Goal: Transaction & Acquisition: Purchase product/service

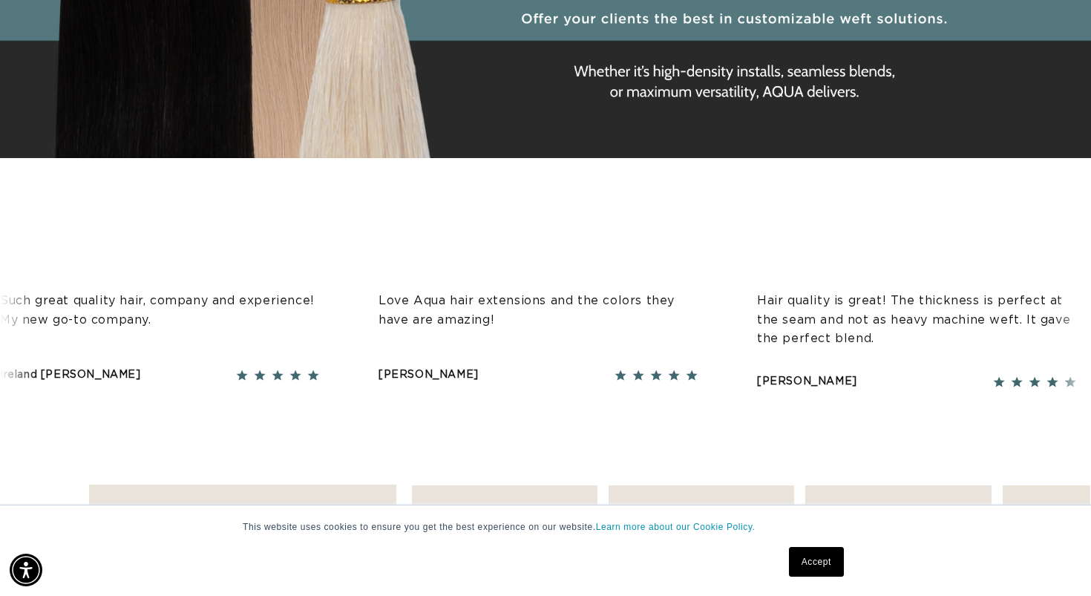
scroll to position [0, 1972]
click at [797, 547] on link "Accept" at bounding box center [816, 562] width 55 height 30
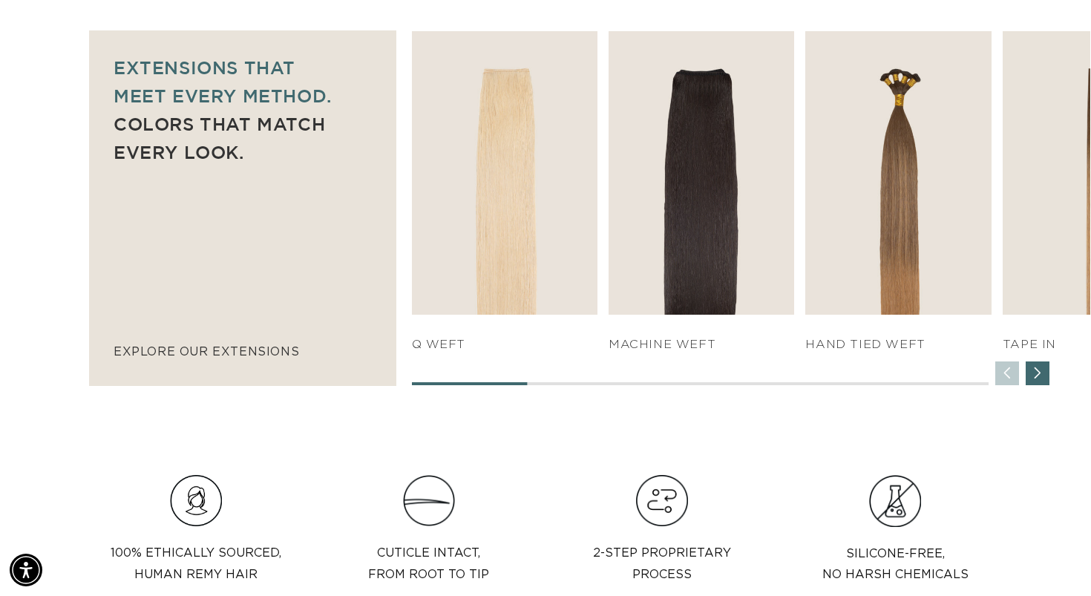
scroll to position [0, 0]
click at [1034, 368] on div "Next slide" at bounding box center [1038, 373] width 24 height 24
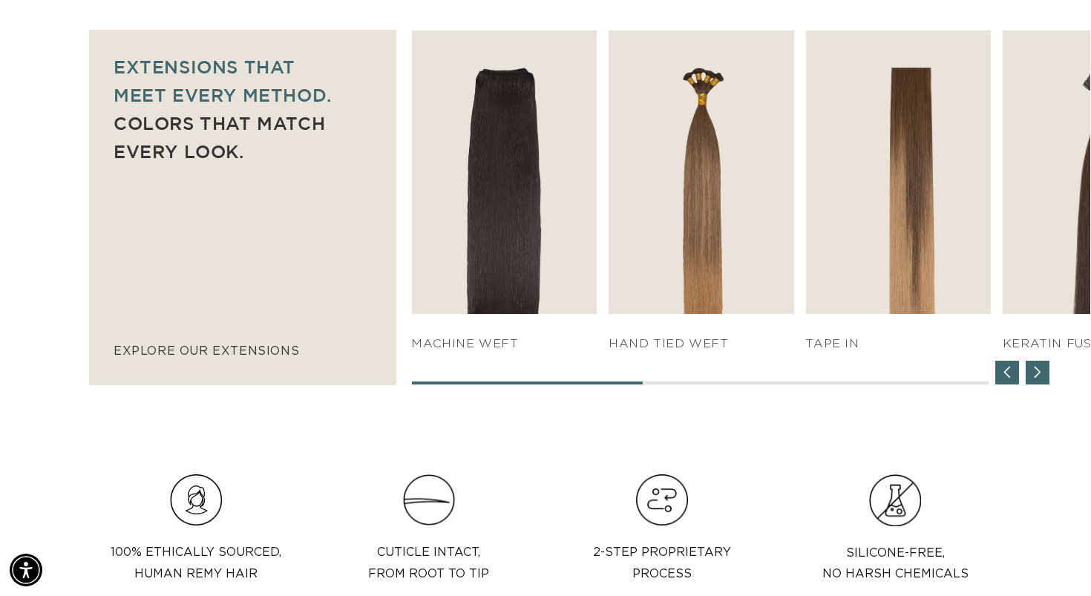
scroll to position [0, 986]
click at [1034, 369] on div "Next slide" at bounding box center [1038, 373] width 24 height 24
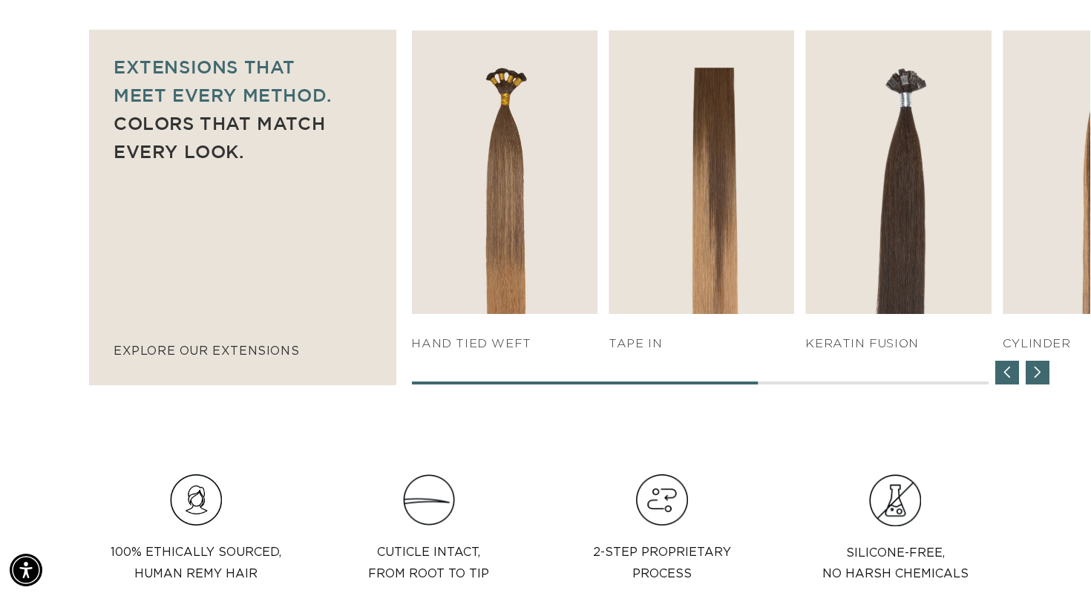
click at [1039, 368] on div "Next slide" at bounding box center [1038, 373] width 24 height 24
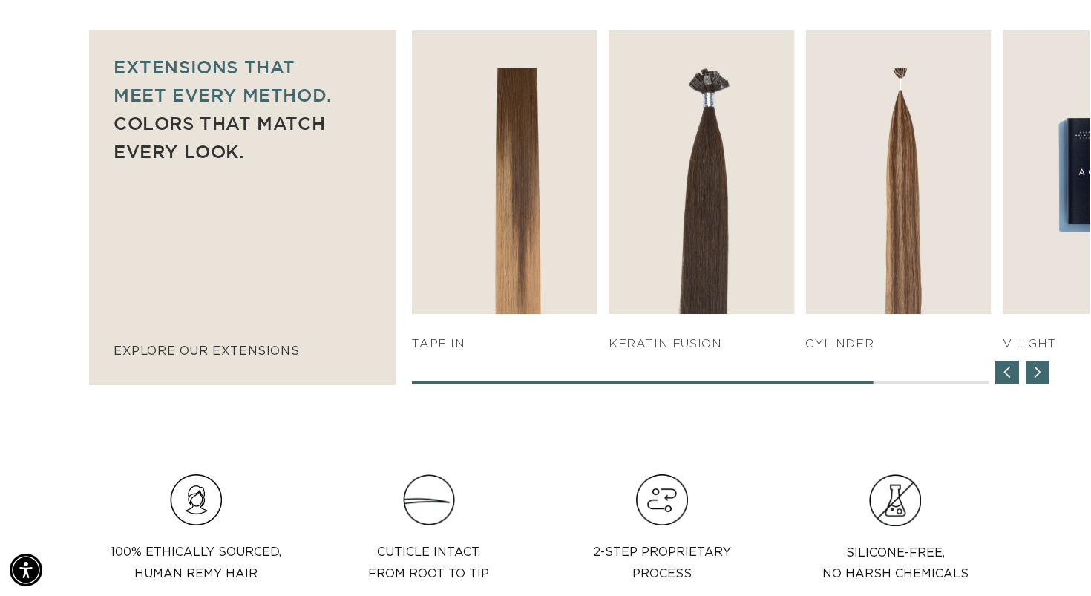
click at [1033, 372] on div "Next slide" at bounding box center [1038, 373] width 24 height 24
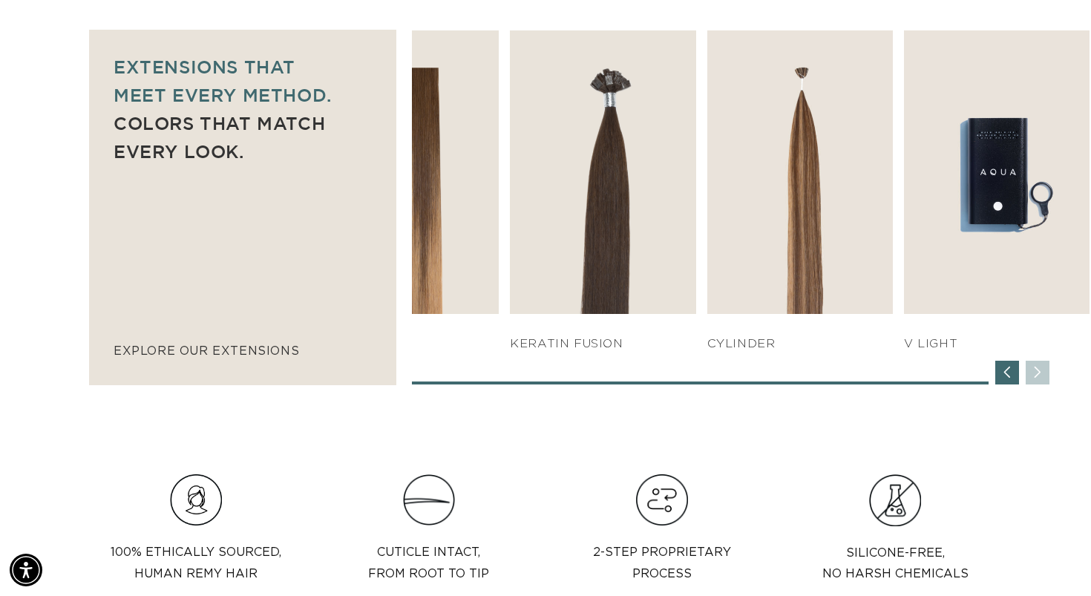
scroll to position [0, 1972]
click at [1003, 371] on div "Previous slide" at bounding box center [1008, 373] width 24 height 24
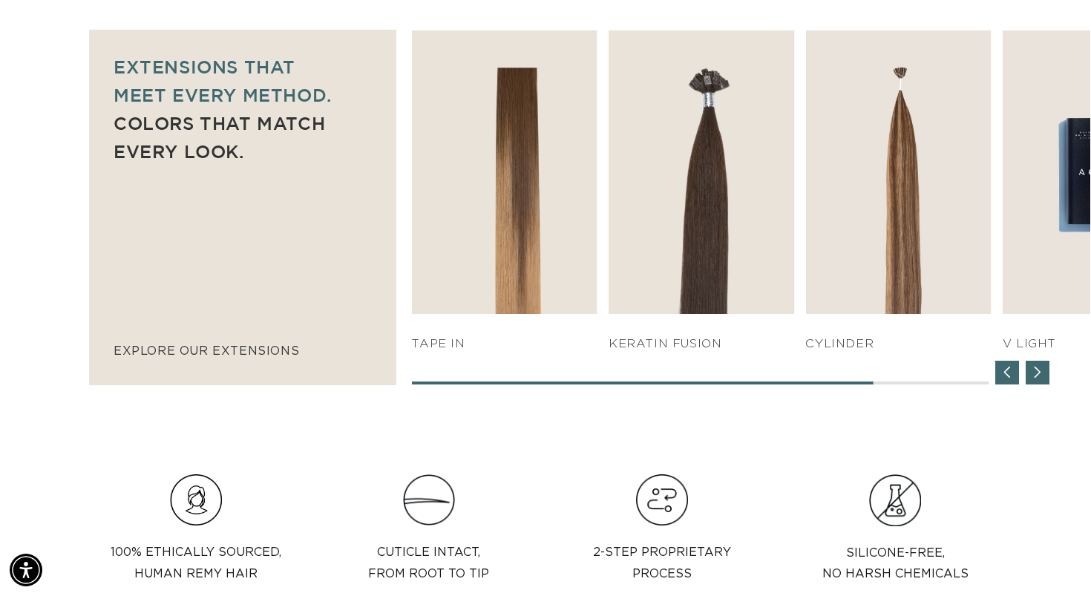
click at [1003, 371] on div "Previous slide" at bounding box center [1008, 373] width 24 height 24
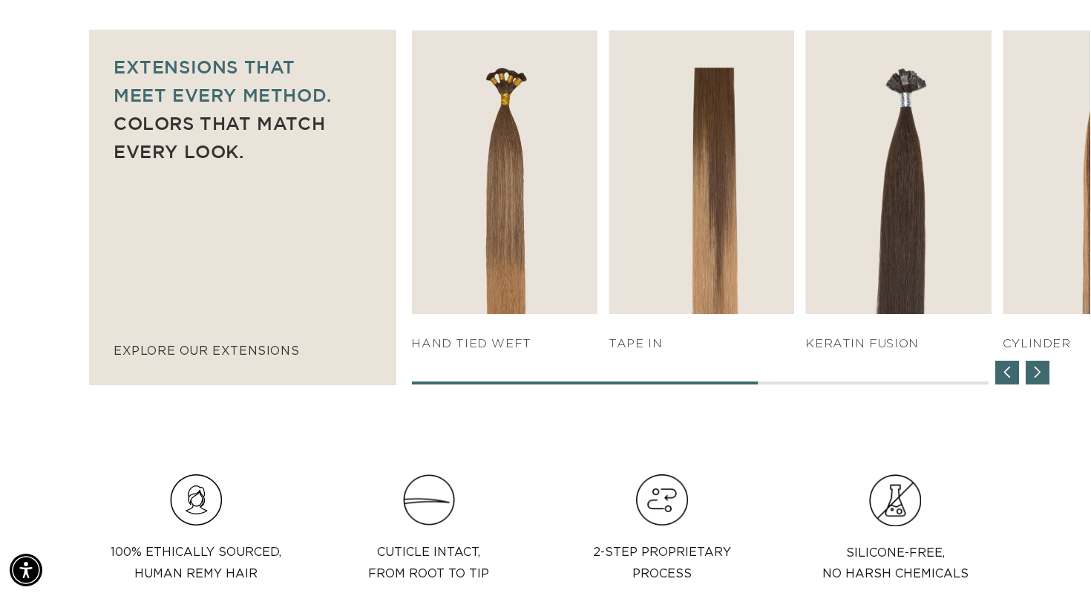
click at [1003, 371] on div "Previous slide" at bounding box center [1008, 373] width 24 height 24
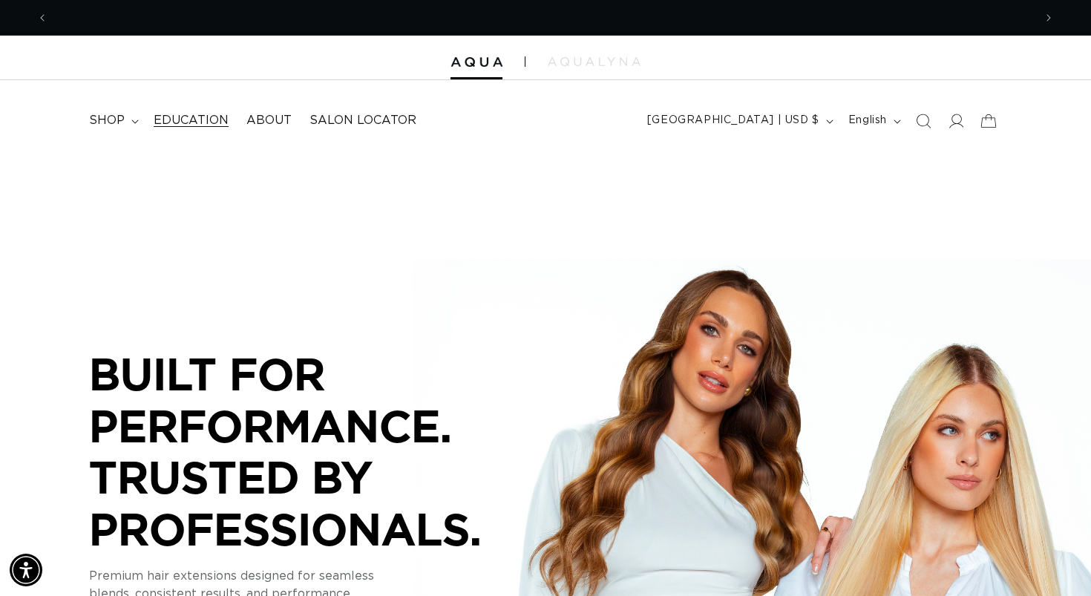
scroll to position [0, 986]
click at [108, 117] on span "shop" at bounding box center [107, 121] width 36 height 16
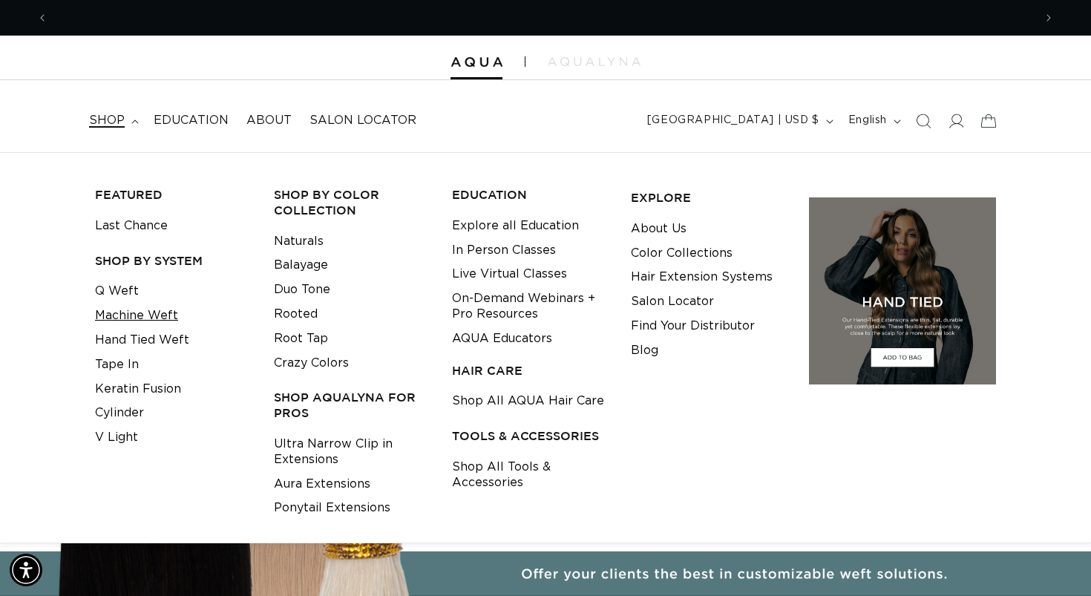
scroll to position [0, 0]
click at [134, 316] on link "Machine Weft" at bounding box center [136, 316] width 83 height 25
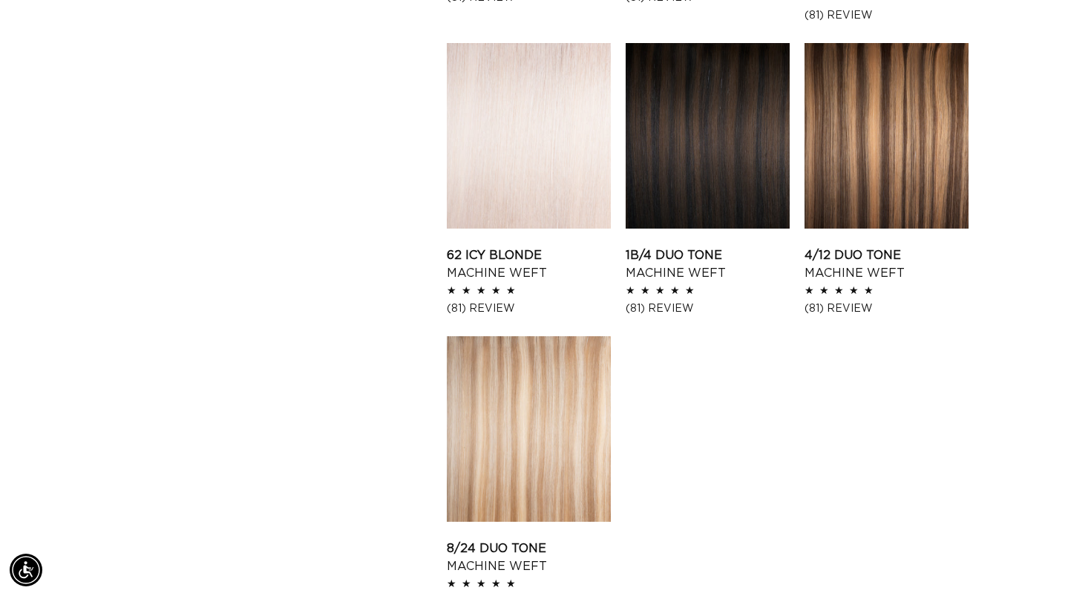
scroll to position [0, 986]
